Goal: Information Seeking & Learning: Find specific page/section

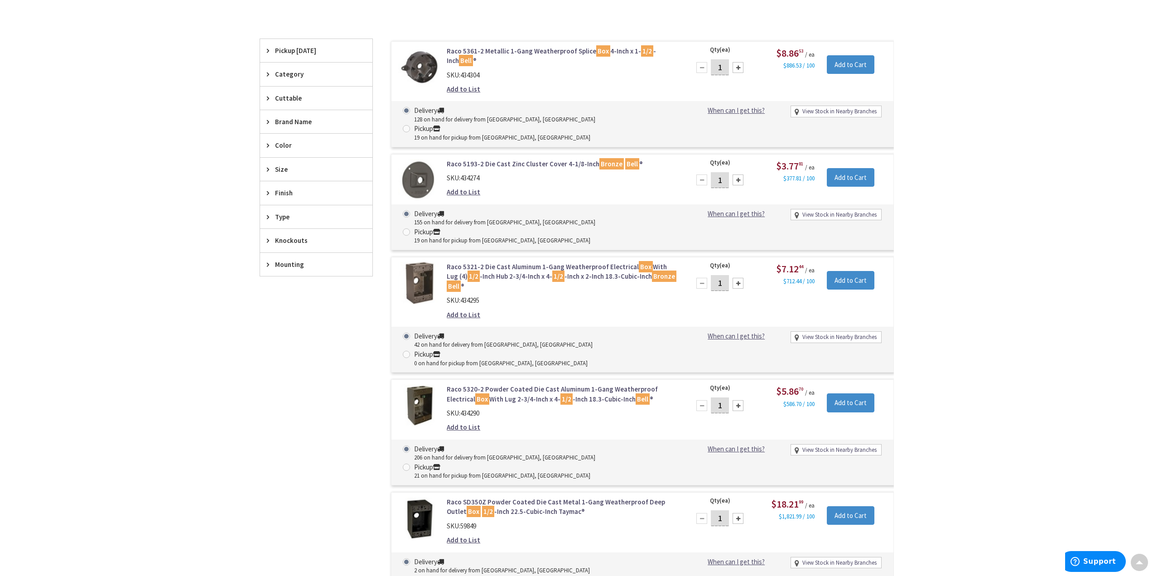
scroll to position [228, 0]
click at [513, 384] on link "Raco 5320-2 Powder Coated Die Cast Aluminum 1-Gang Weatherproof Electrical Box …" at bounding box center [562, 393] width 231 height 19
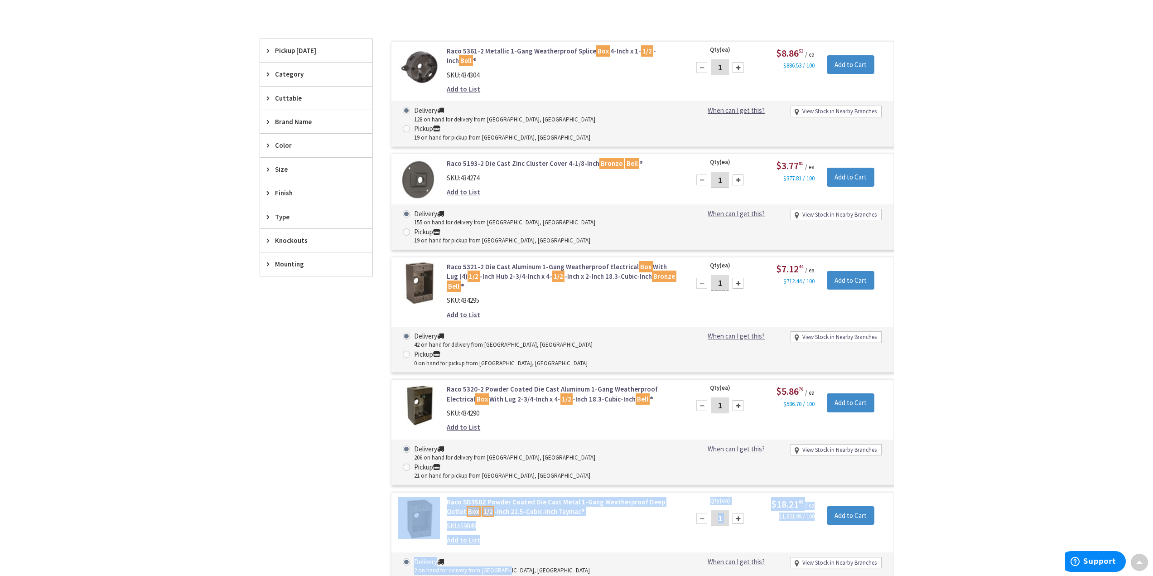
drag, startPoint x: 508, startPoint y: 502, endPoint x: 514, endPoint y: 478, distance: 24.8
click at [514, 492] on div "Raco SD350Z Powder Coated Die Cast Metal 1-Gang Weatherproof Deep Outlet Box 1/…" at bounding box center [642, 545] width 503 height 106
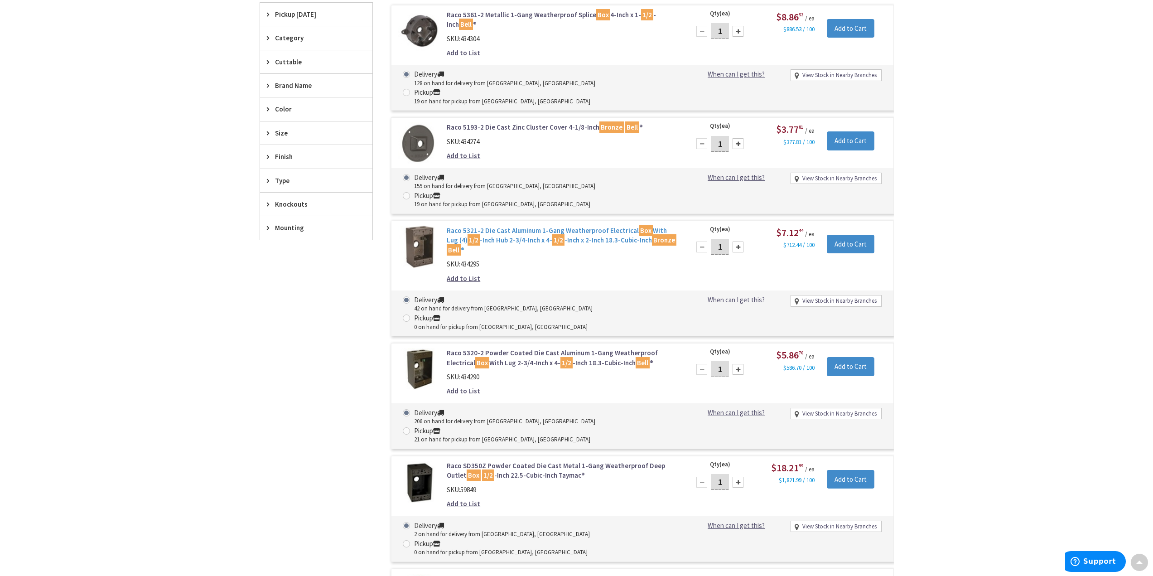
scroll to position [273, 0]
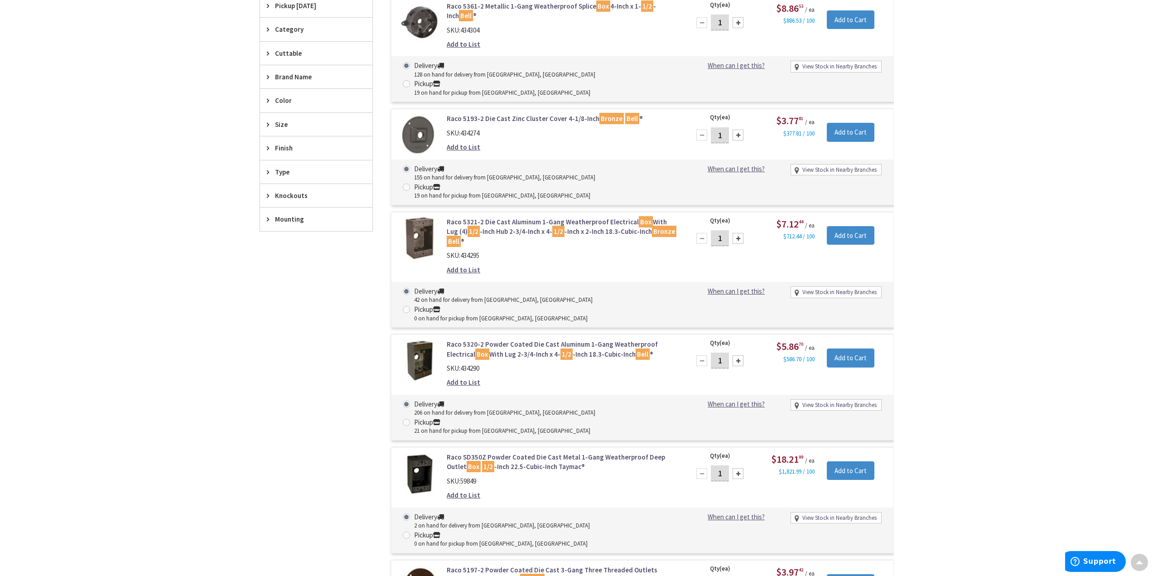
click at [510, 339] on link "Raco 5320-2 Powder Coated Die Cast Aluminum 1-Gang Weatherproof Electrical Box …" at bounding box center [562, 348] width 231 height 19
